Goal: Find specific page/section: Find specific page/section

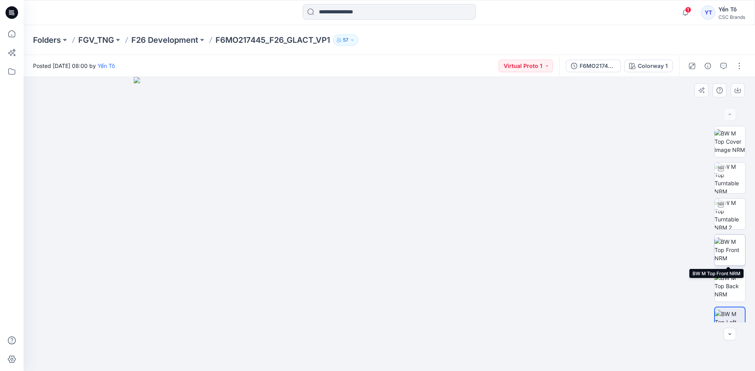
click at [726, 250] on img at bounding box center [729, 250] width 31 height 25
click at [160, 42] on p "F26 Development" at bounding box center [164, 40] width 67 height 11
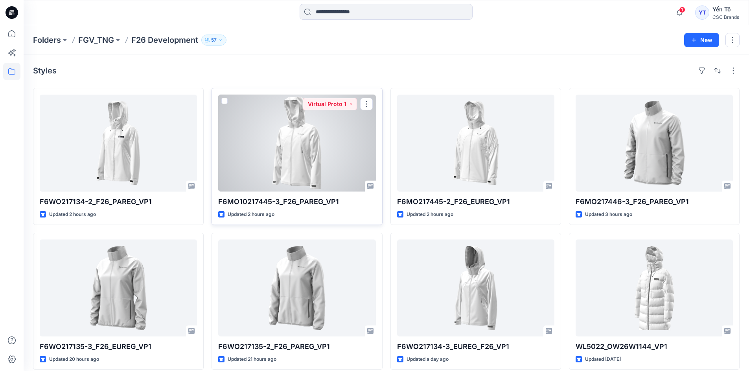
click at [336, 150] on div at bounding box center [296, 143] width 157 height 97
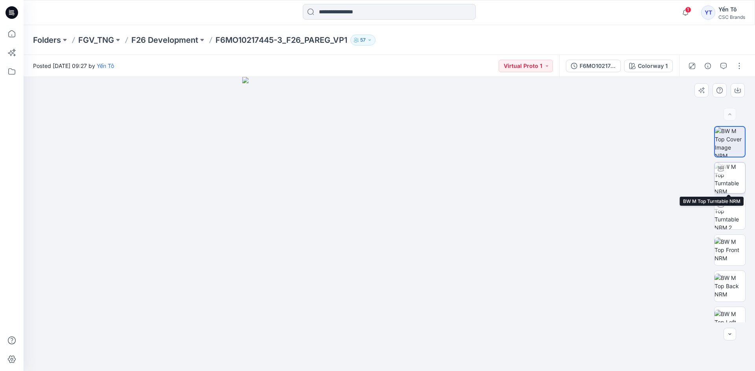
click at [725, 178] on img at bounding box center [729, 178] width 31 height 31
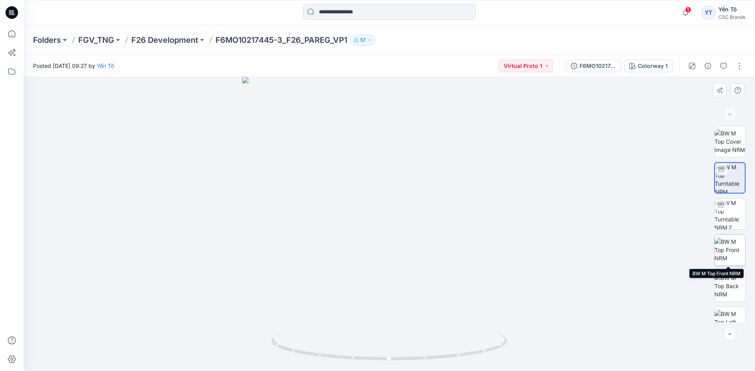
click at [726, 242] on img at bounding box center [729, 250] width 31 height 25
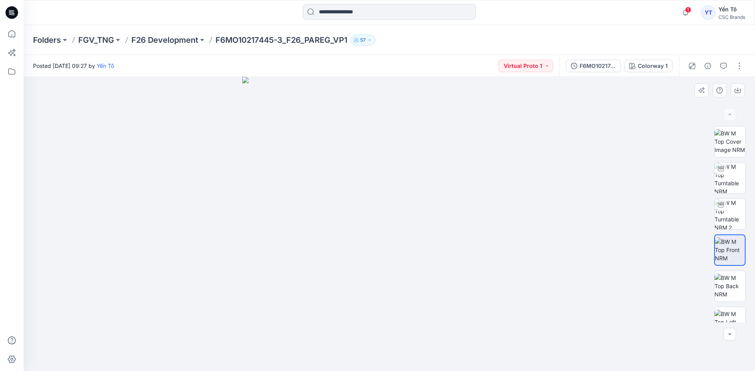
drag, startPoint x: 486, startPoint y: 202, endPoint x: 500, endPoint y: 186, distance: 20.6
click at [729, 145] on img at bounding box center [729, 141] width 31 height 25
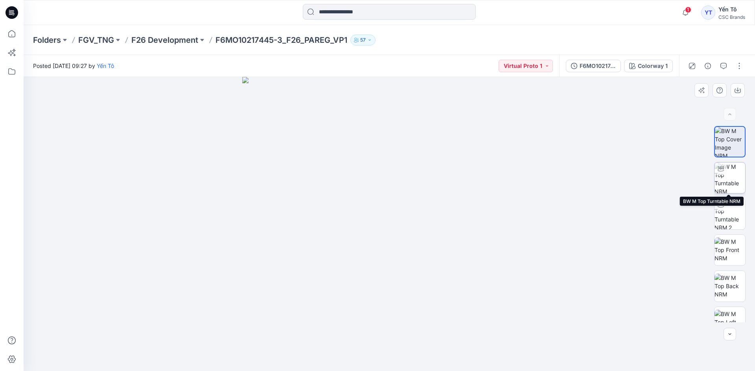
click at [733, 176] on img at bounding box center [729, 178] width 31 height 31
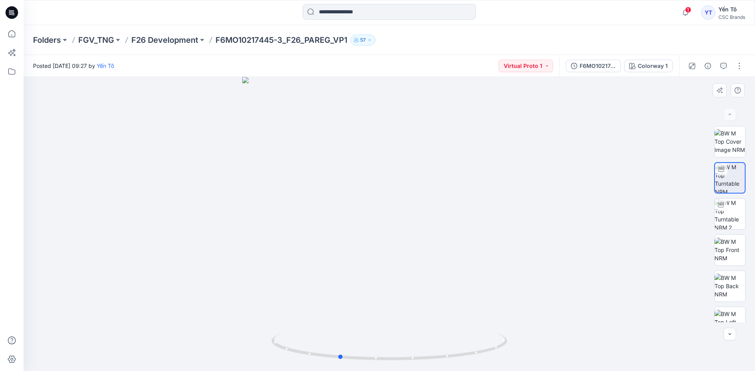
drag, startPoint x: 426, startPoint y: 306, endPoint x: 376, endPoint y: 304, distance: 50.4
click at [376, 304] on div at bounding box center [389, 224] width 731 height 294
drag, startPoint x: 425, startPoint y: 268, endPoint x: 274, endPoint y: 292, distance: 152.4
click at [274, 292] on div at bounding box center [389, 224] width 731 height 294
